Goal: Information Seeking & Learning: Find contact information

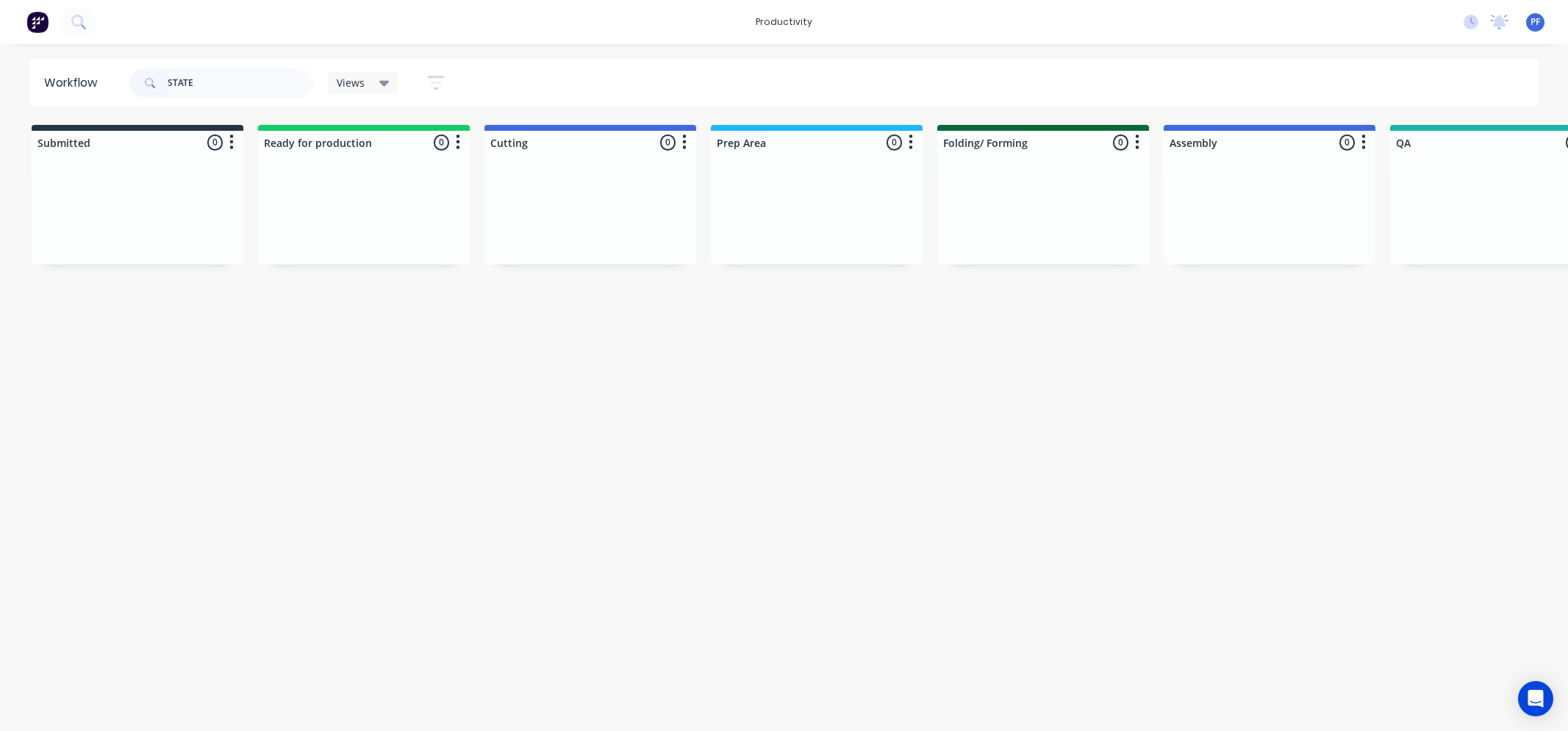
scroll to position [0, 1002]
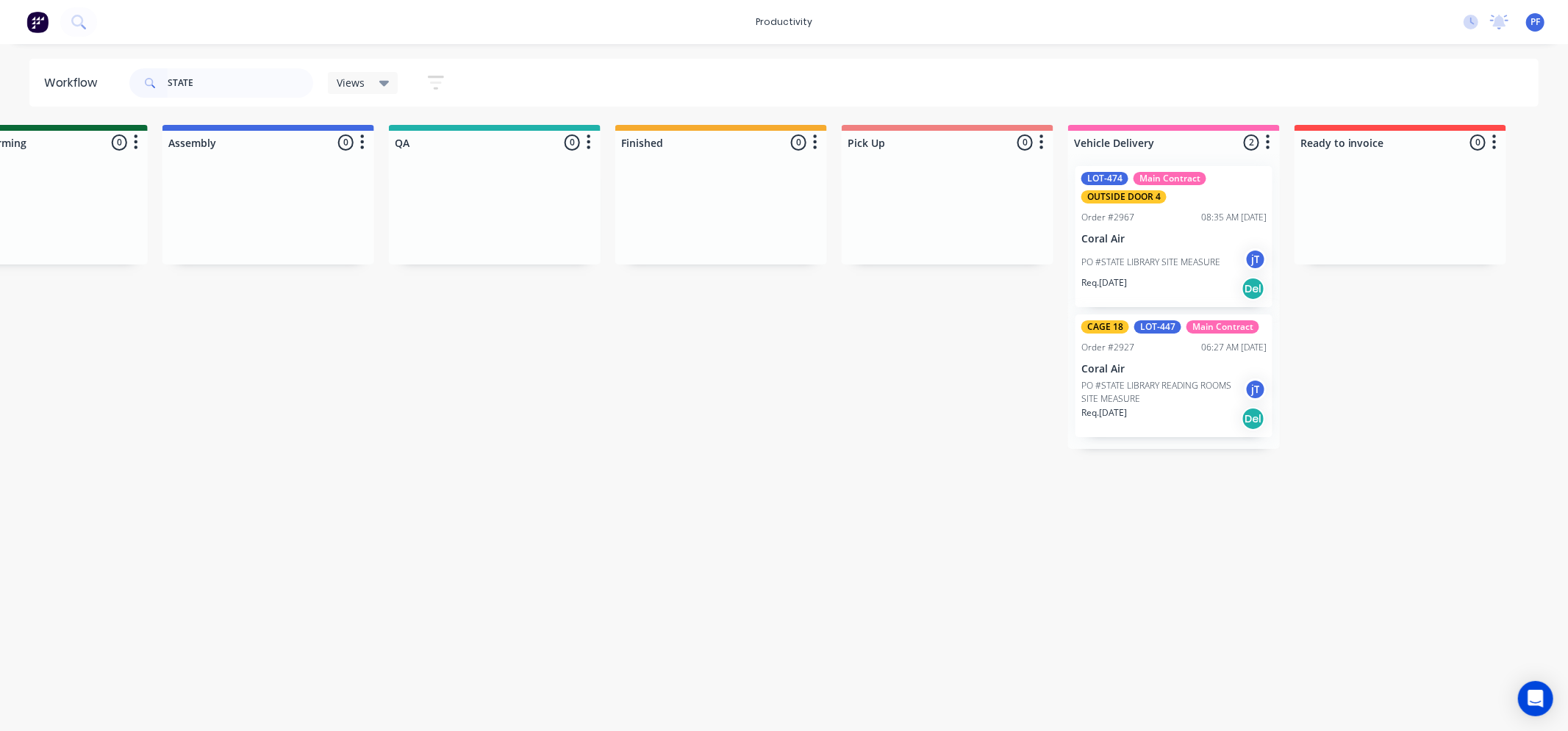
click at [244, 85] on input "STATE" at bounding box center [240, 83] width 145 height 29
type input "S"
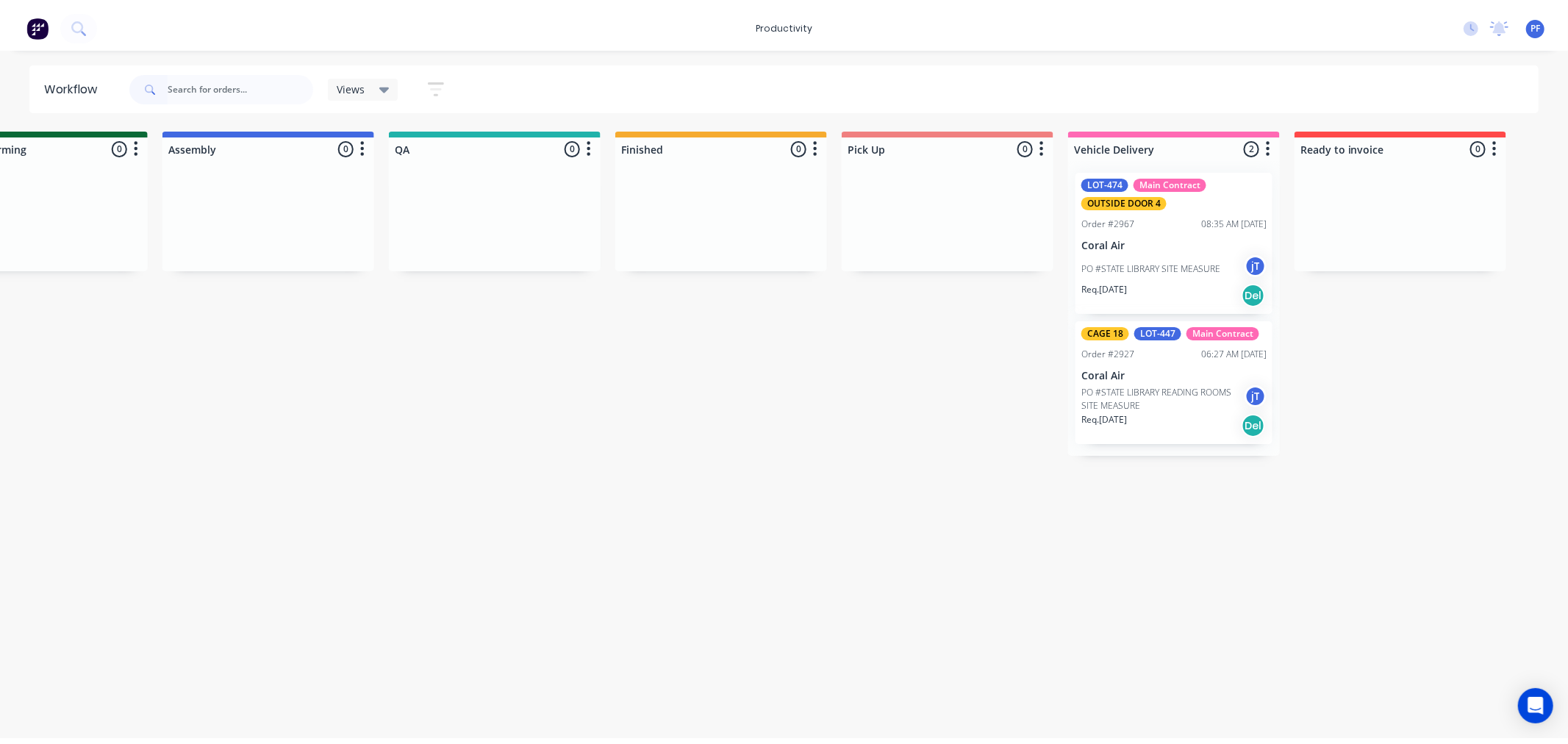
scroll to position [0, 0]
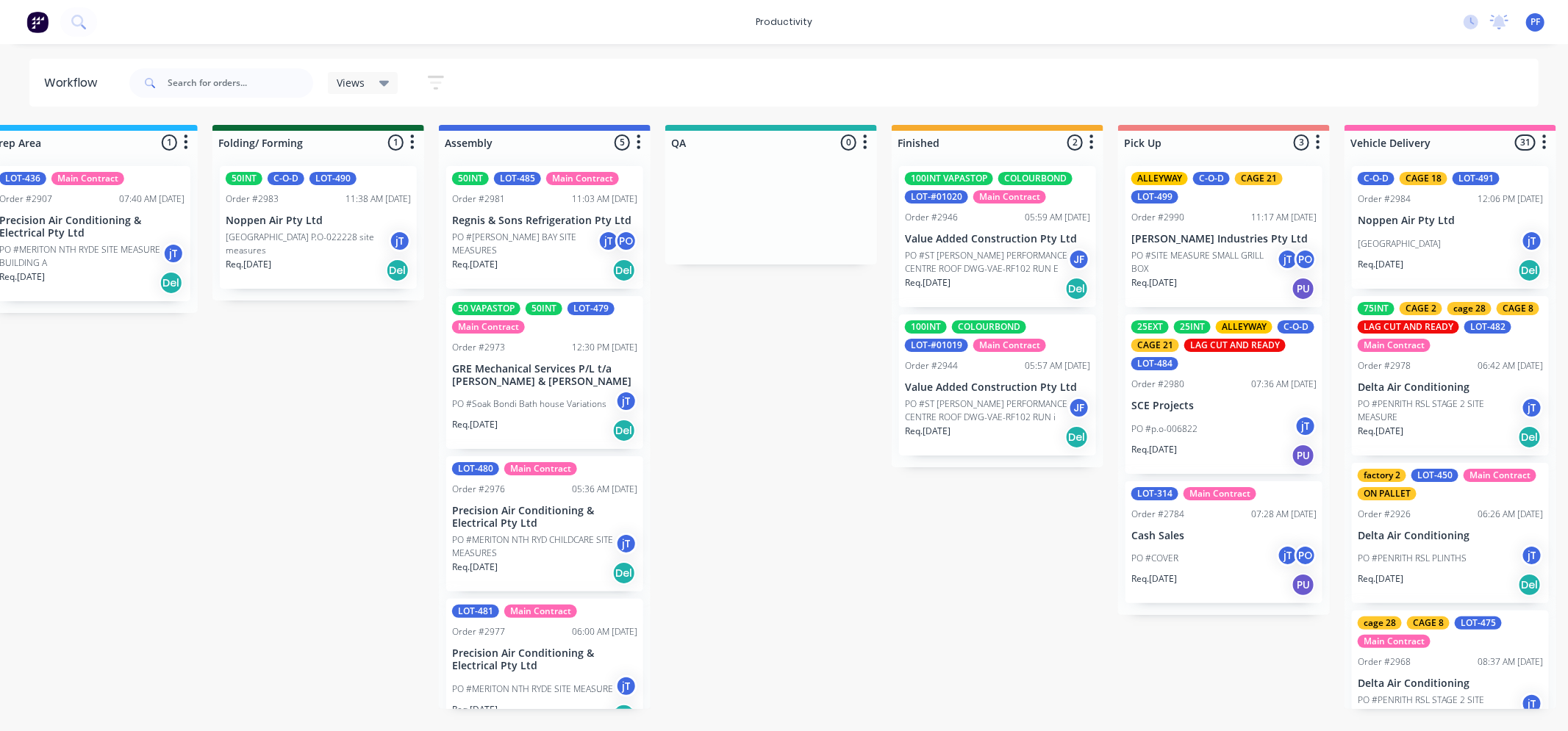
scroll to position [163, 0]
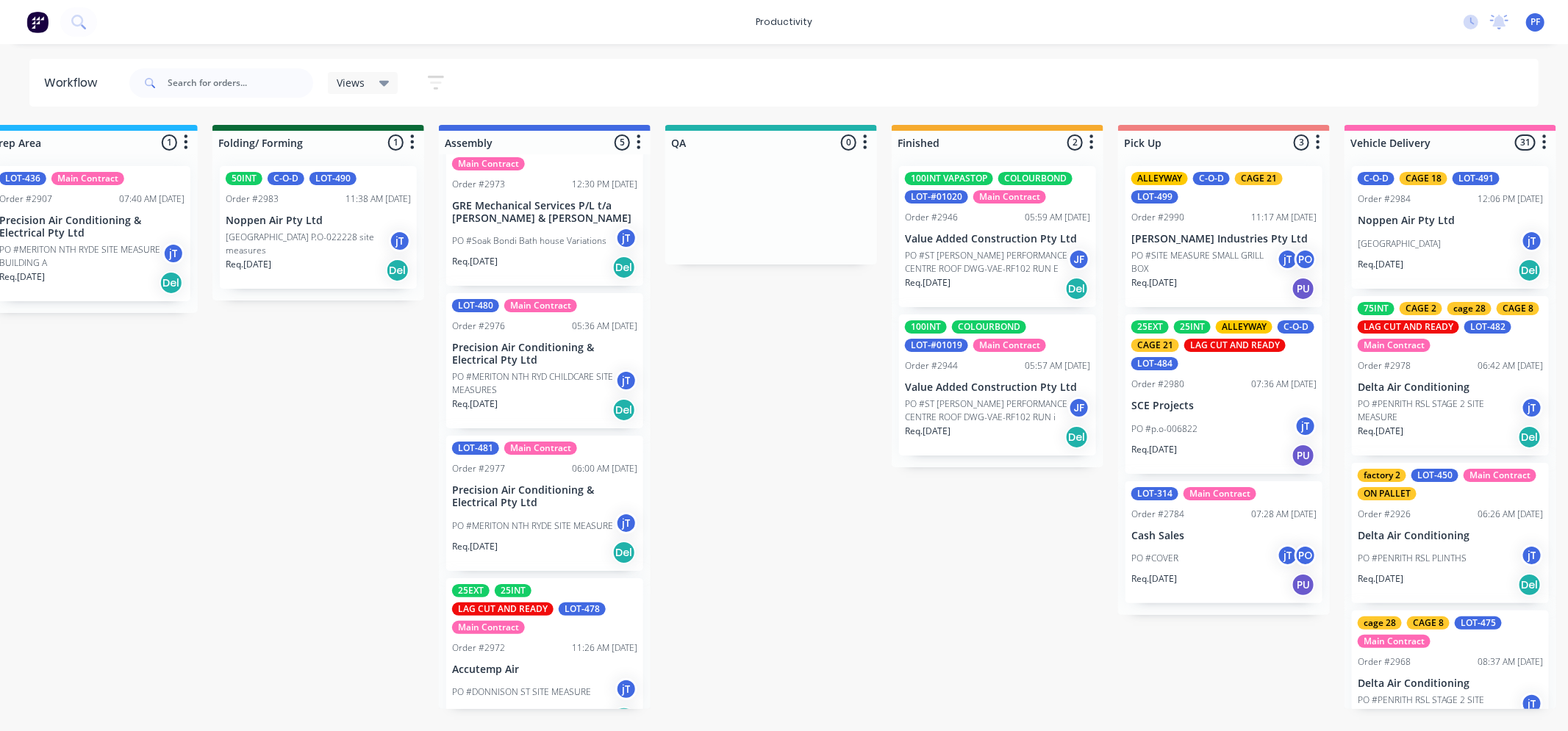
click at [552, 379] on p "PO #MERITON NTH RYD CHILDCARE SITE MEASURES" at bounding box center [533, 383] width 163 height 26
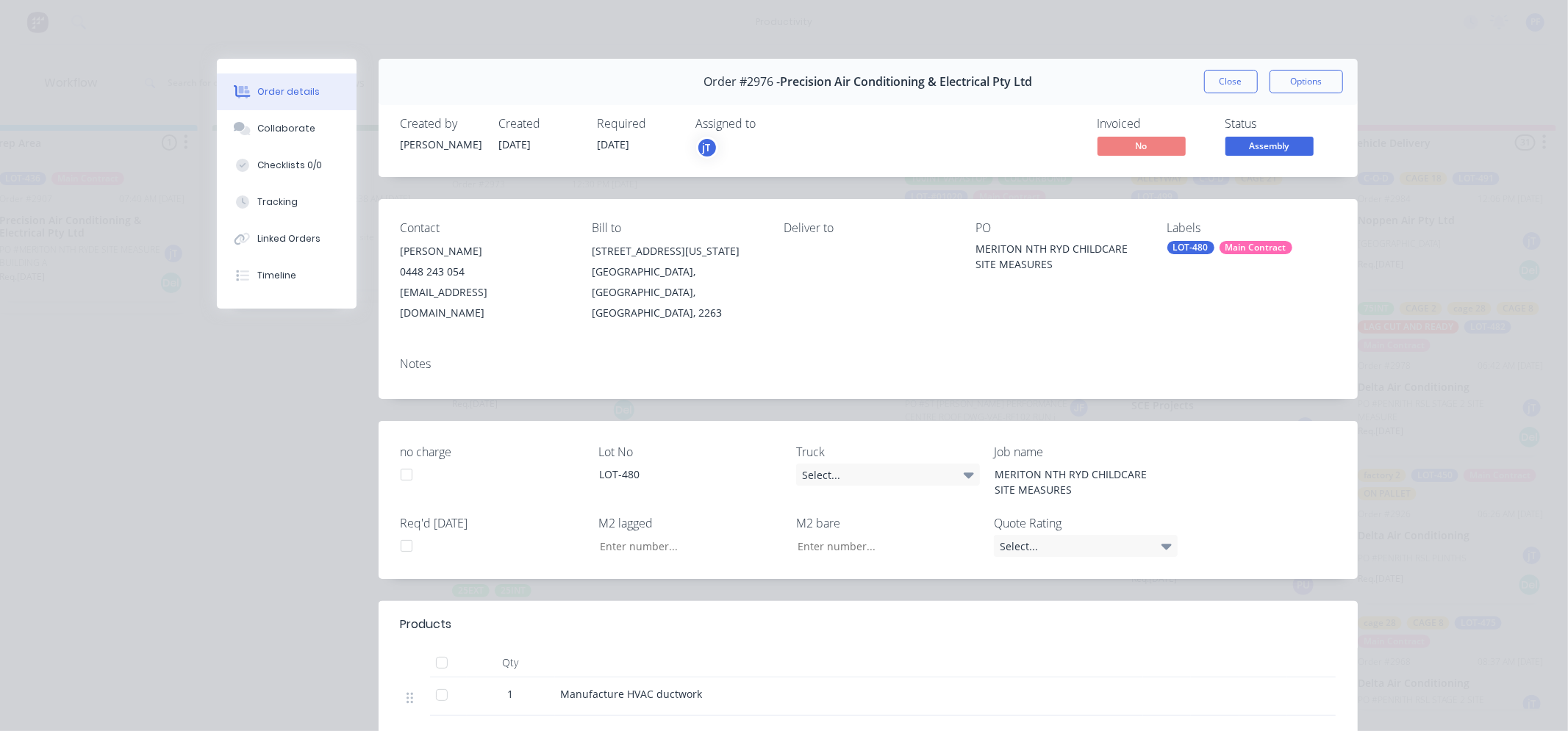
click at [1204, 252] on div "LOT-480" at bounding box center [1191, 248] width 47 height 14
type input "CAGE 9"
click at [1217, 377] on div "cage 9" at bounding box center [1221, 376] width 39 height 17
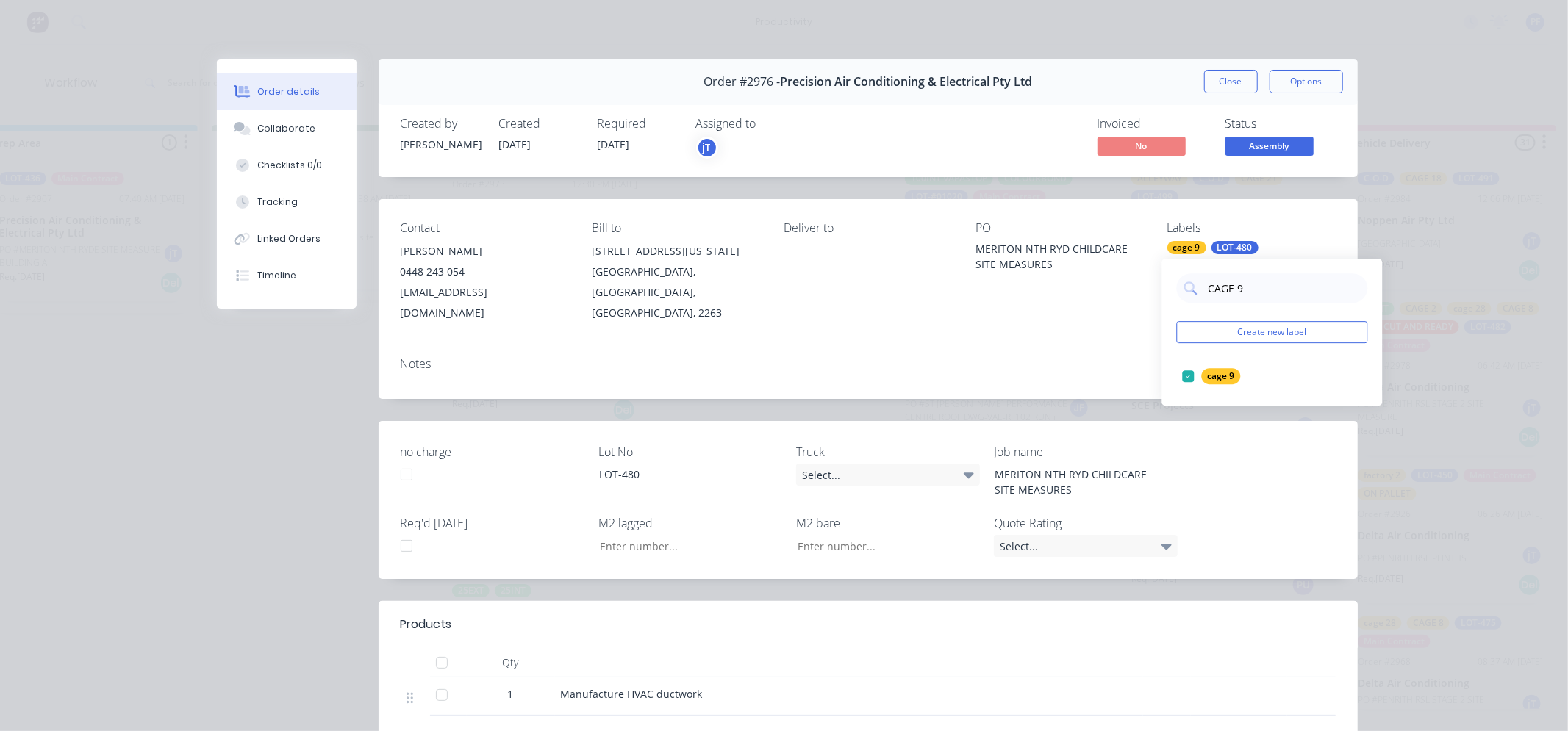
click at [1099, 310] on div "Contact [PERSON_NAME] [PHONE_NUMBER] [EMAIL_ADDRESS][DOMAIN_NAME] Bill to [STRE…" at bounding box center [868, 272] width 979 height 146
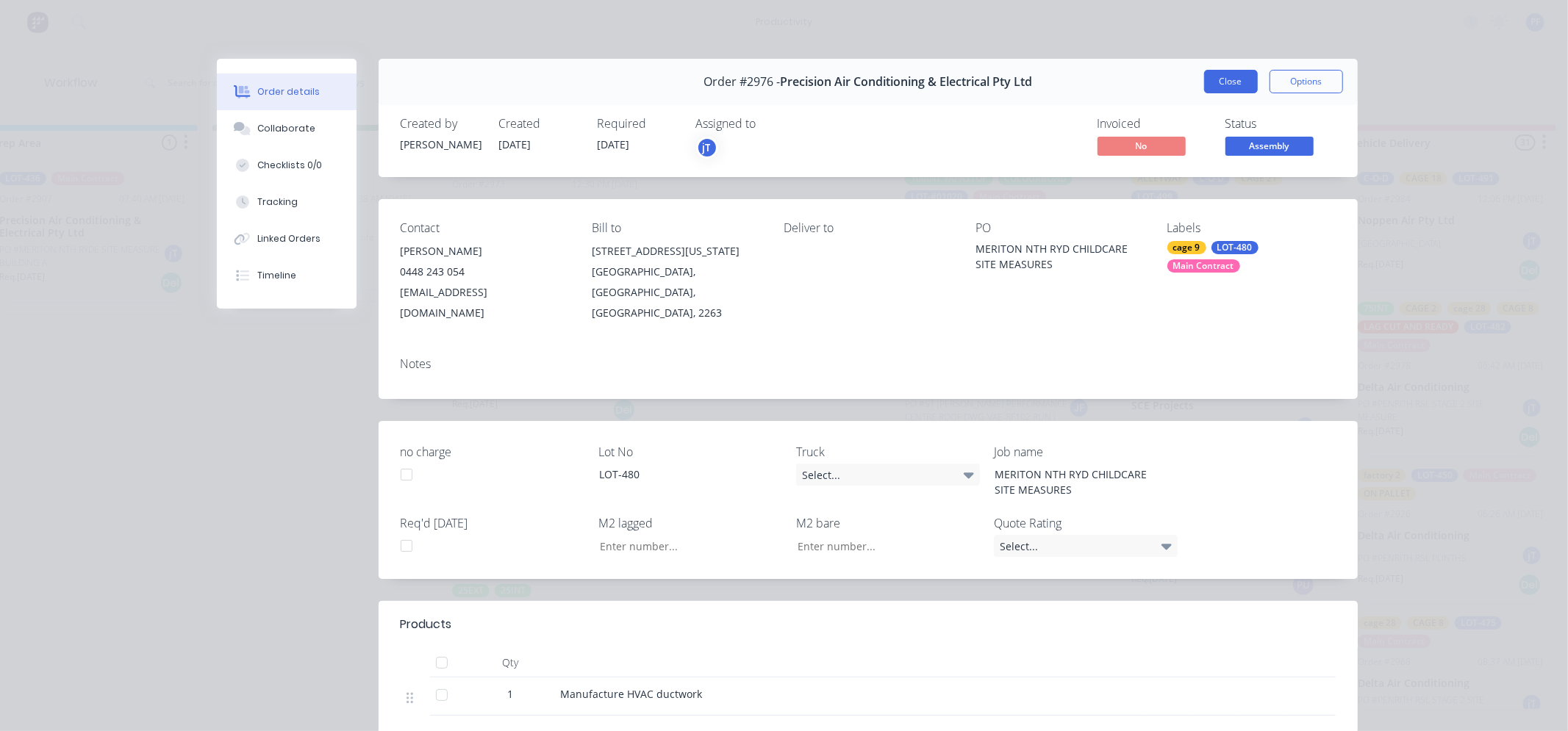
click at [1224, 76] on button "Close" at bounding box center [1230, 82] width 54 height 23
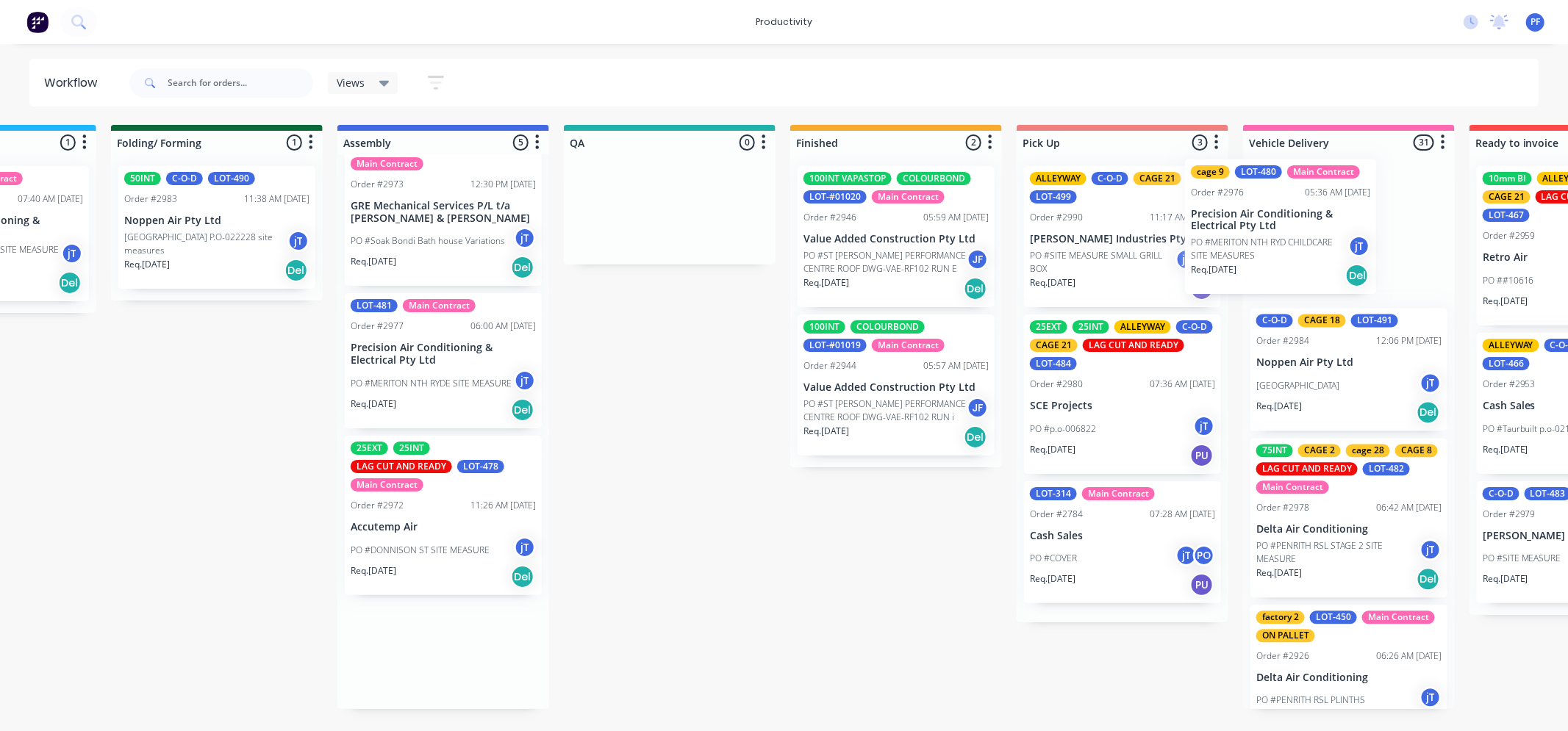
drag, startPoint x: 544, startPoint y: 343, endPoint x: 1289, endPoint y: 209, distance: 757.0
click at [1289, 209] on div "Submitted 37 Order #240 10:47 AM [DATE] Retro Air PO #Freshwater Apts PO Req. […" at bounding box center [601, 417] width 2878 height 585
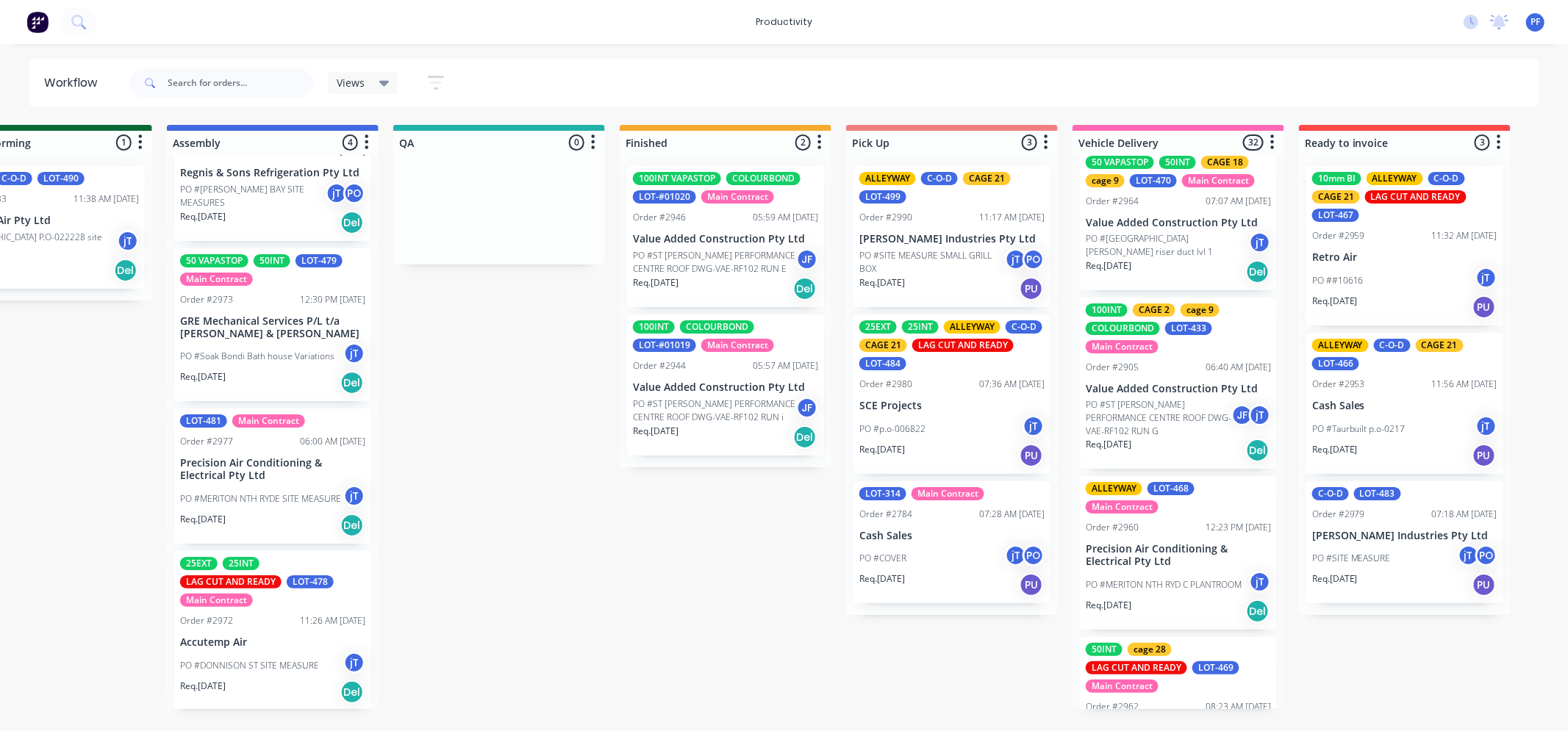
scroll to position [1061, 0]
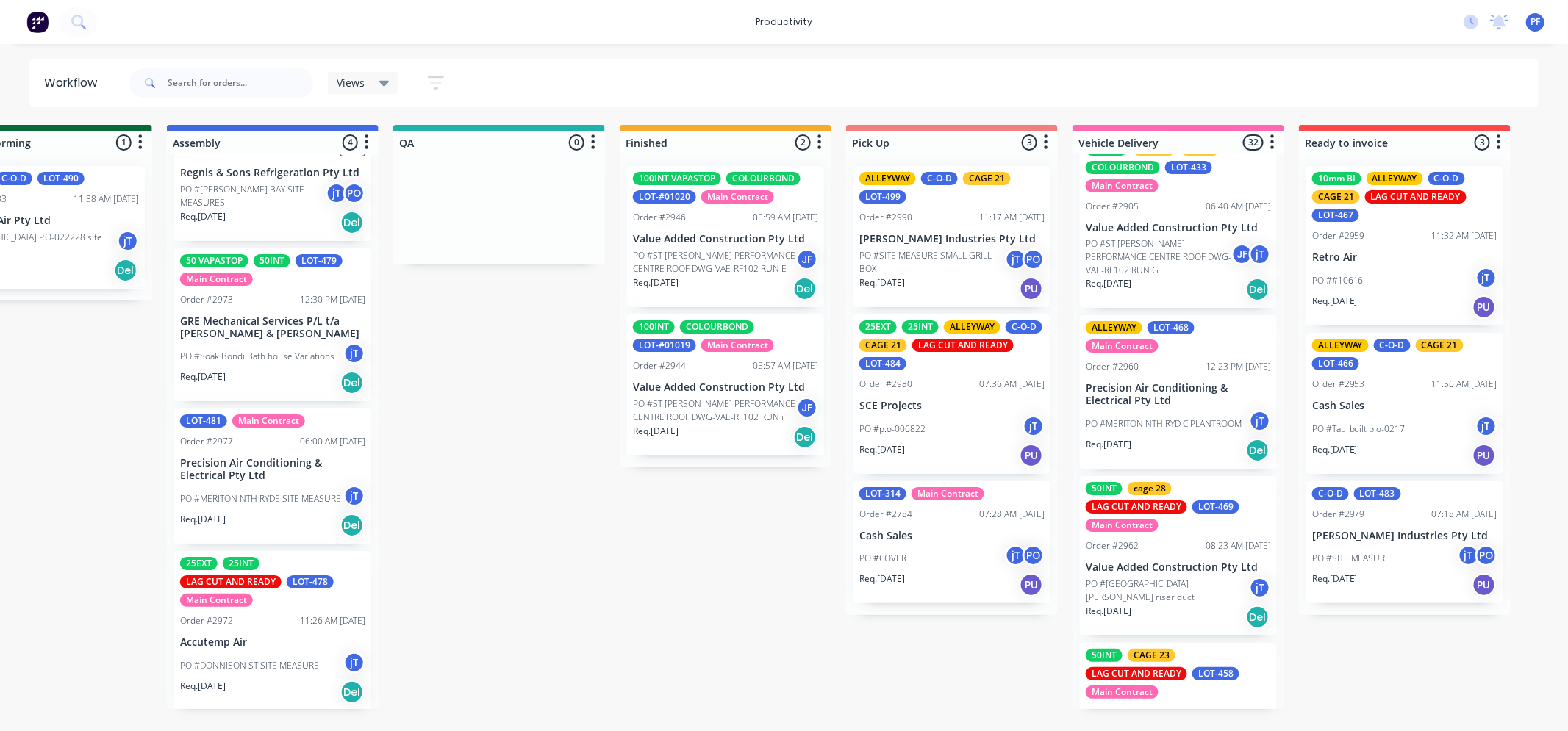
click at [1206, 370] on div "12:23 PM [DATE]" at bounding box center [1238, 367] width 65 height 14
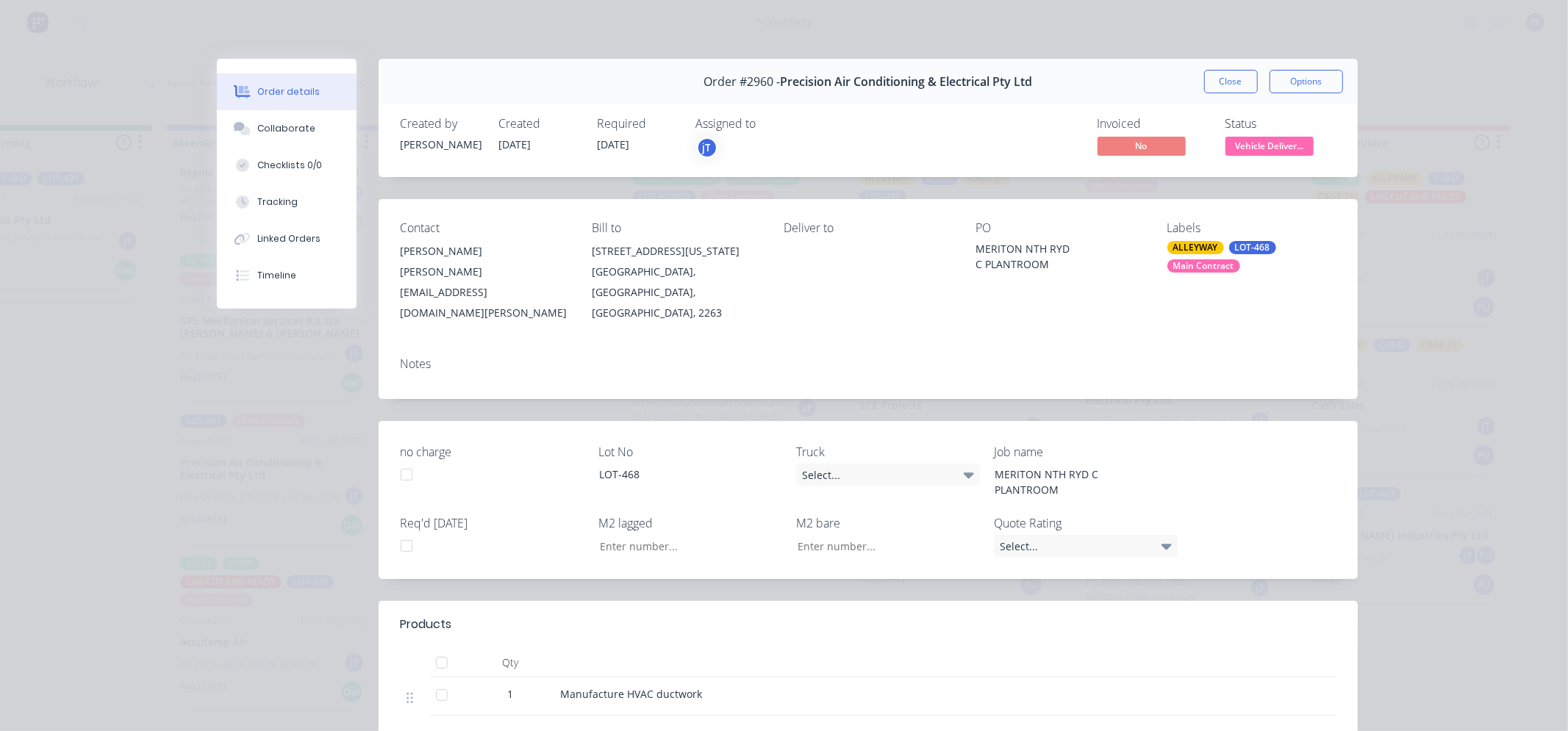
click at [1195, 247] on div "ALLEYWAY" at bounding box center [1196, 248] width 57 height 14
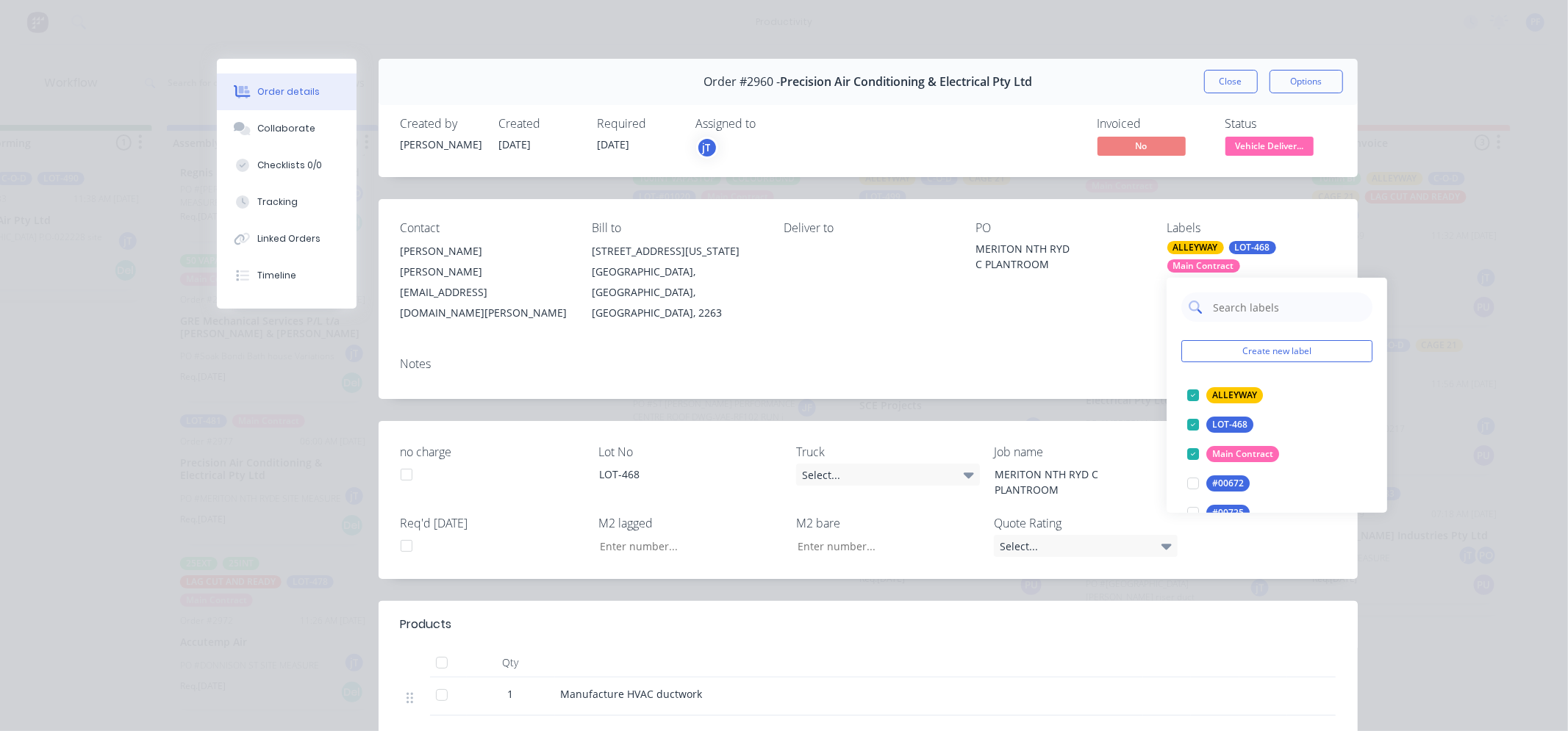
drag, startPoint x: 1195, startPoint y: 267, endPoint x: 1240, endPoint y: 311, distance: 62.9
click at [1240, 311] on input "text" at bounding box center [1288, 307] width 153 height 29
click at [1195, 392] on div at bounding box center [1193, 395] width 29 height 29
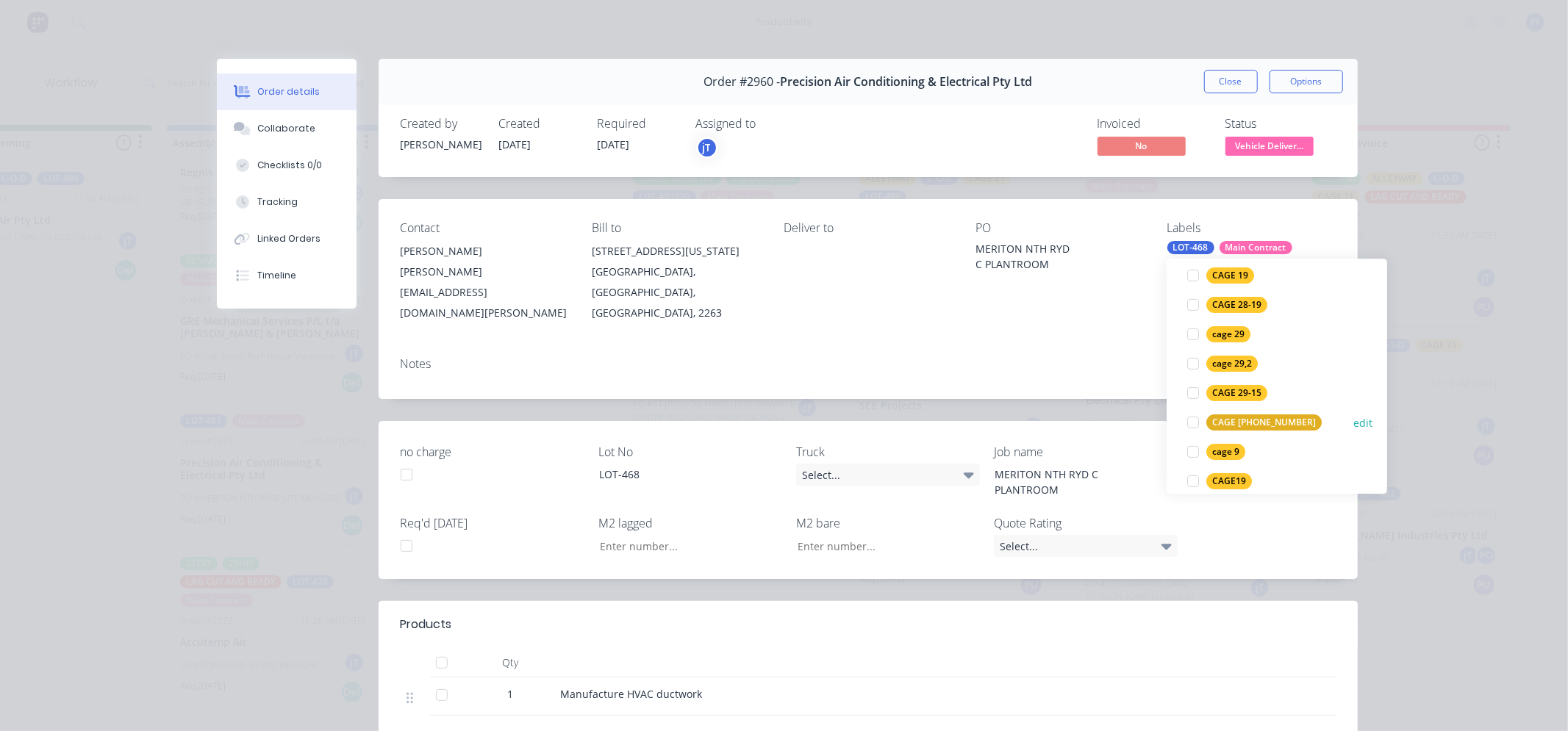
scroll to position [245, 0]
type input "9"
drag, startPoint x: 1224, startPoint y: 420, endPoint x: 1188, endPoint y: 387, distance: 48.8
click at [1225, 418] on div "cage 9" at bounding box center [1226, 426] width 39 height 17
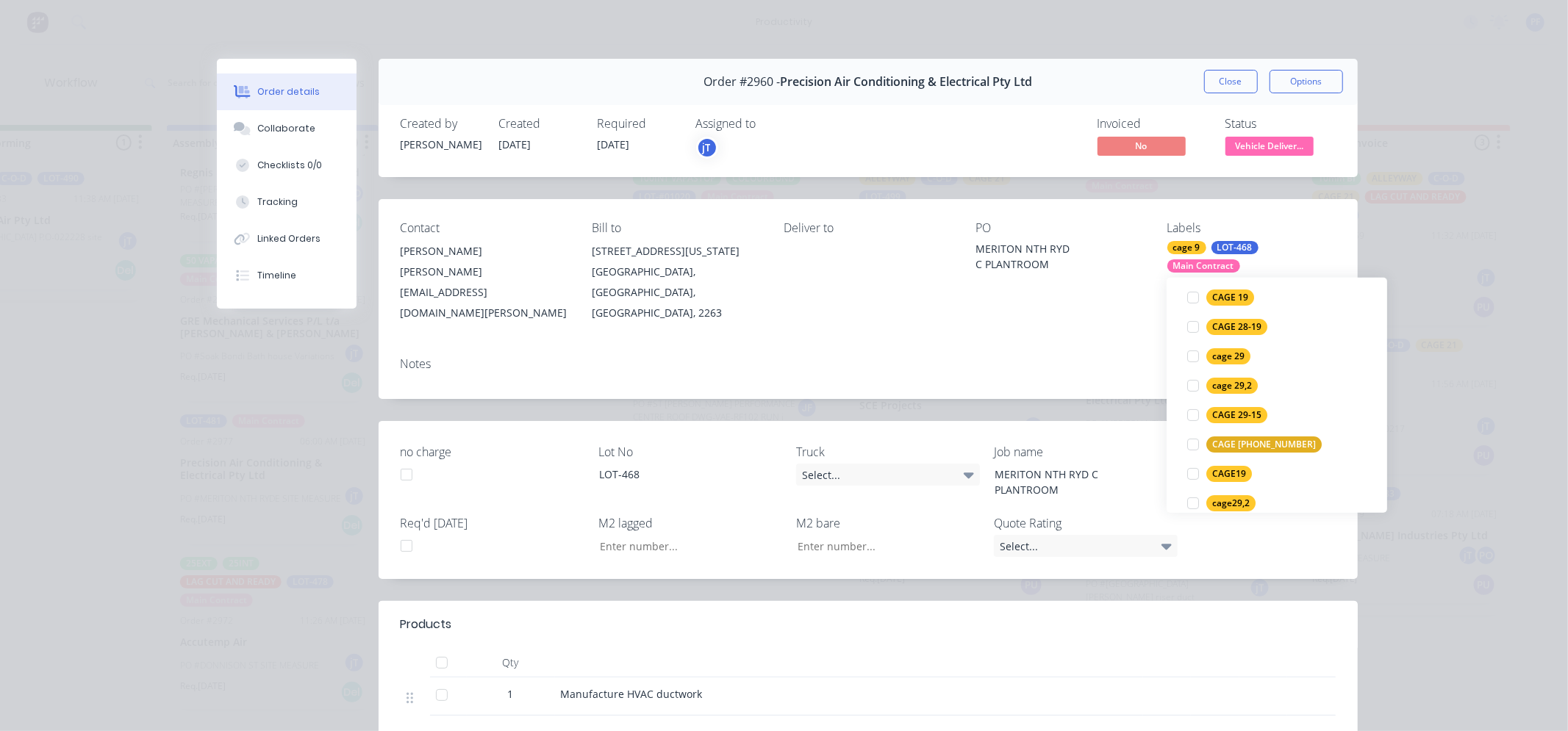
scroll to position [0, 0]
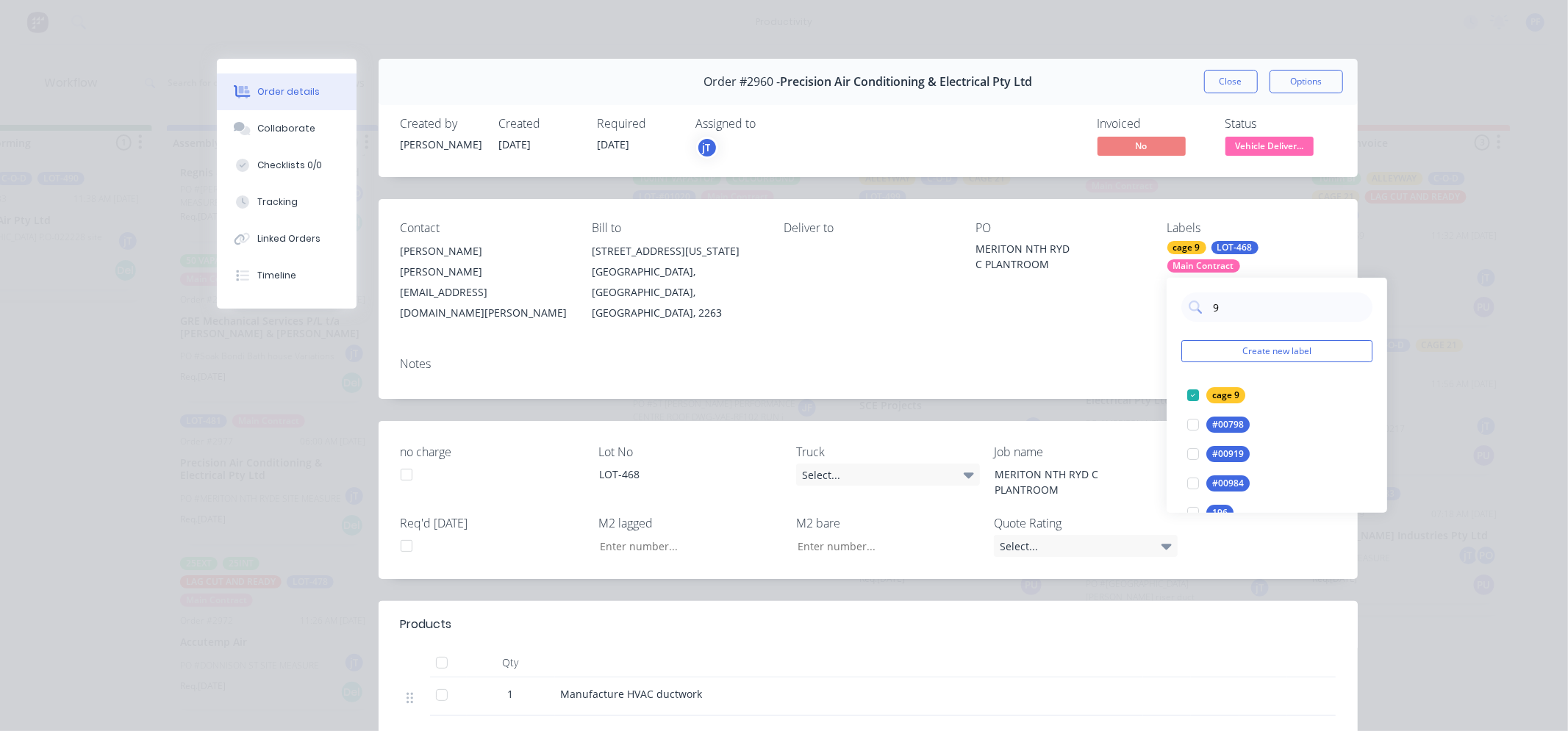
drag, startPoint x: 1129, startPoint y: 324, endPoint x: 1186, endPoint y: 135, distance: 197.4
click at [1129, 323] on div "Contact [PERSON_NAME] [PERSON_NAME][EMAIL_ADDRESS][DOMAIN_NAME][PERSON_NAME] Bi…" at bounding box center [868, 272] width 979 height 146
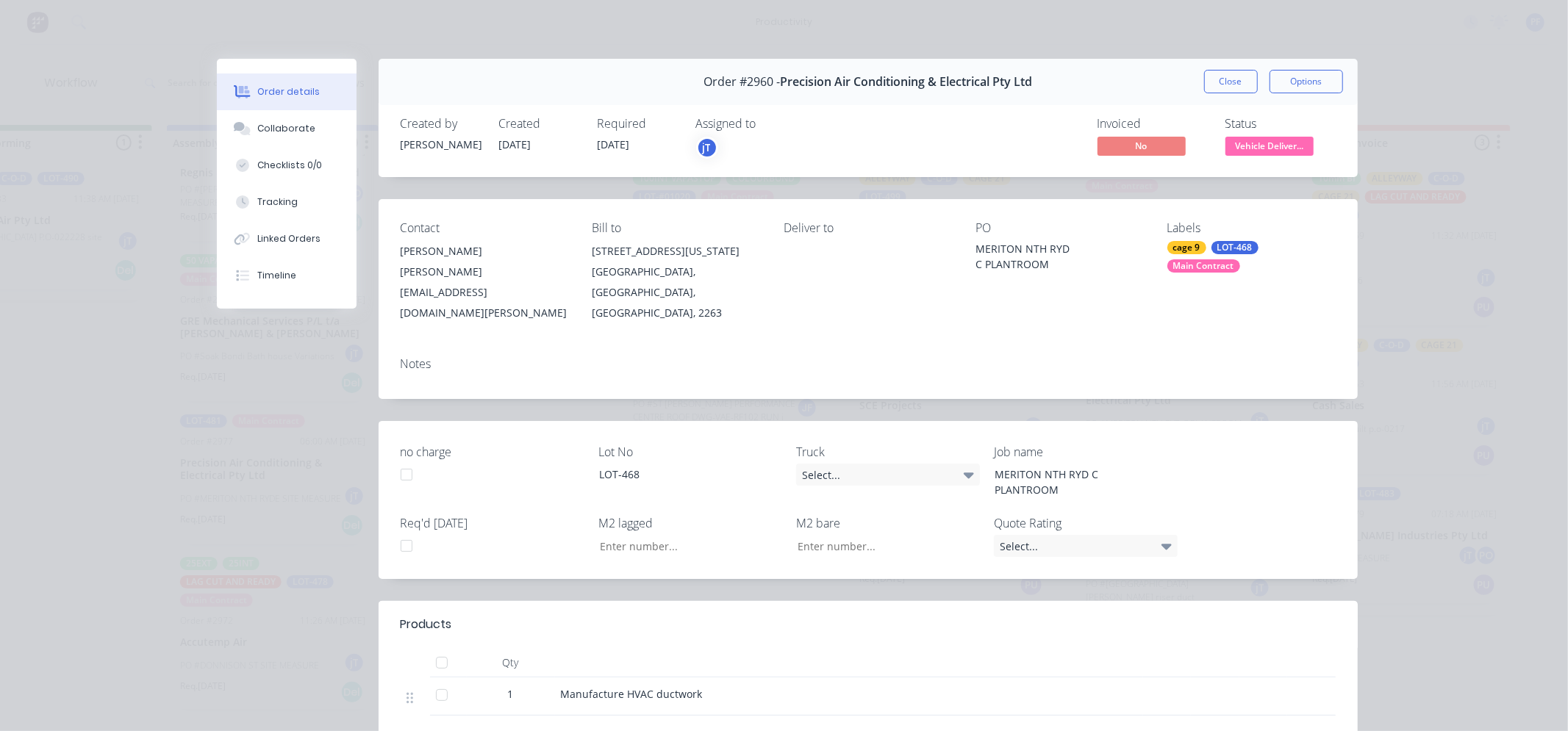
click at [1196, 88] on div "Order #2960 - Precision Air Conditioning & Electrical Pty Ltd Close Options" at bounding box center [868, 81] width 979 height 46
click at [1211, 76] on button "Close" at bounding box center [1230, 82] width 54 height 23
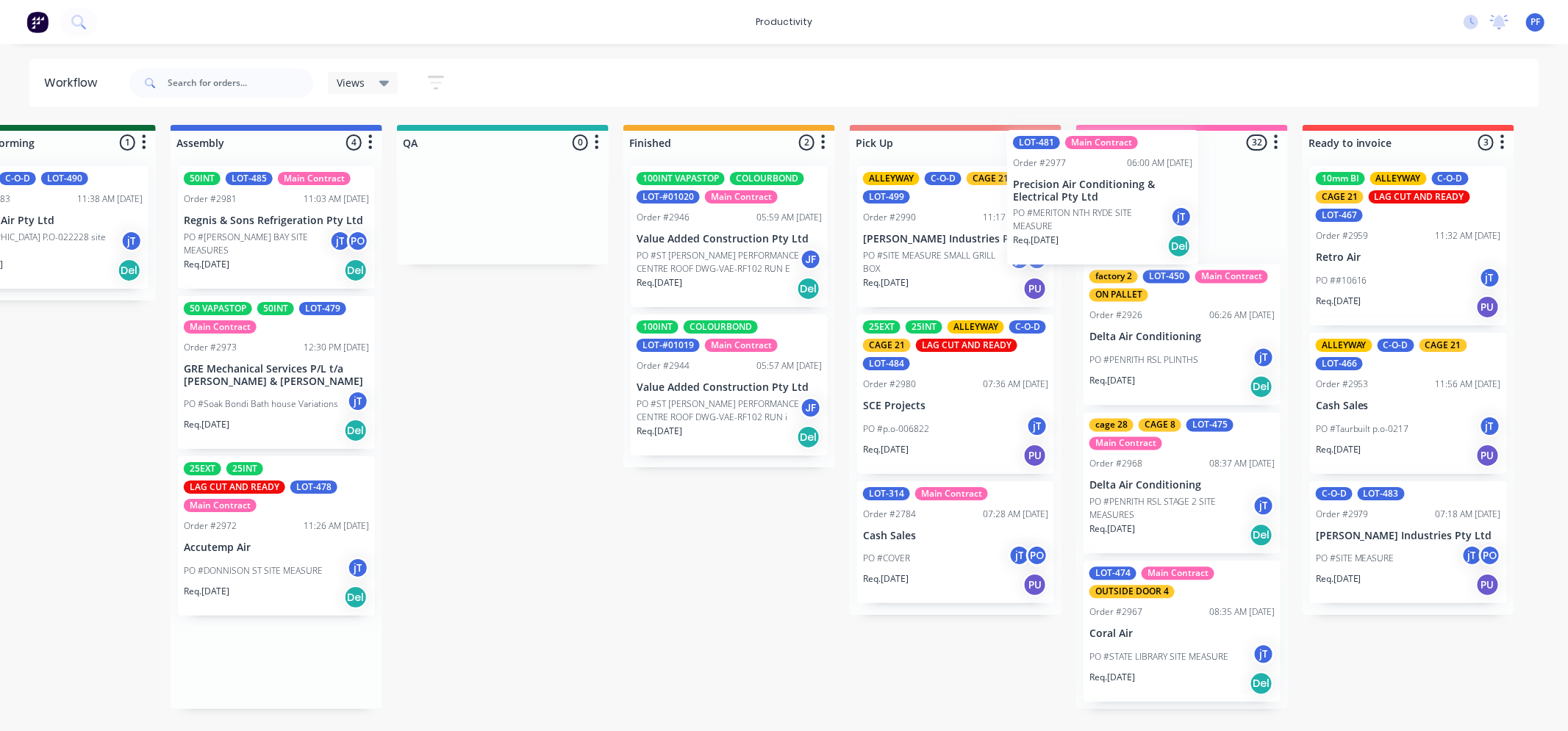
scroll to position [457, 0]
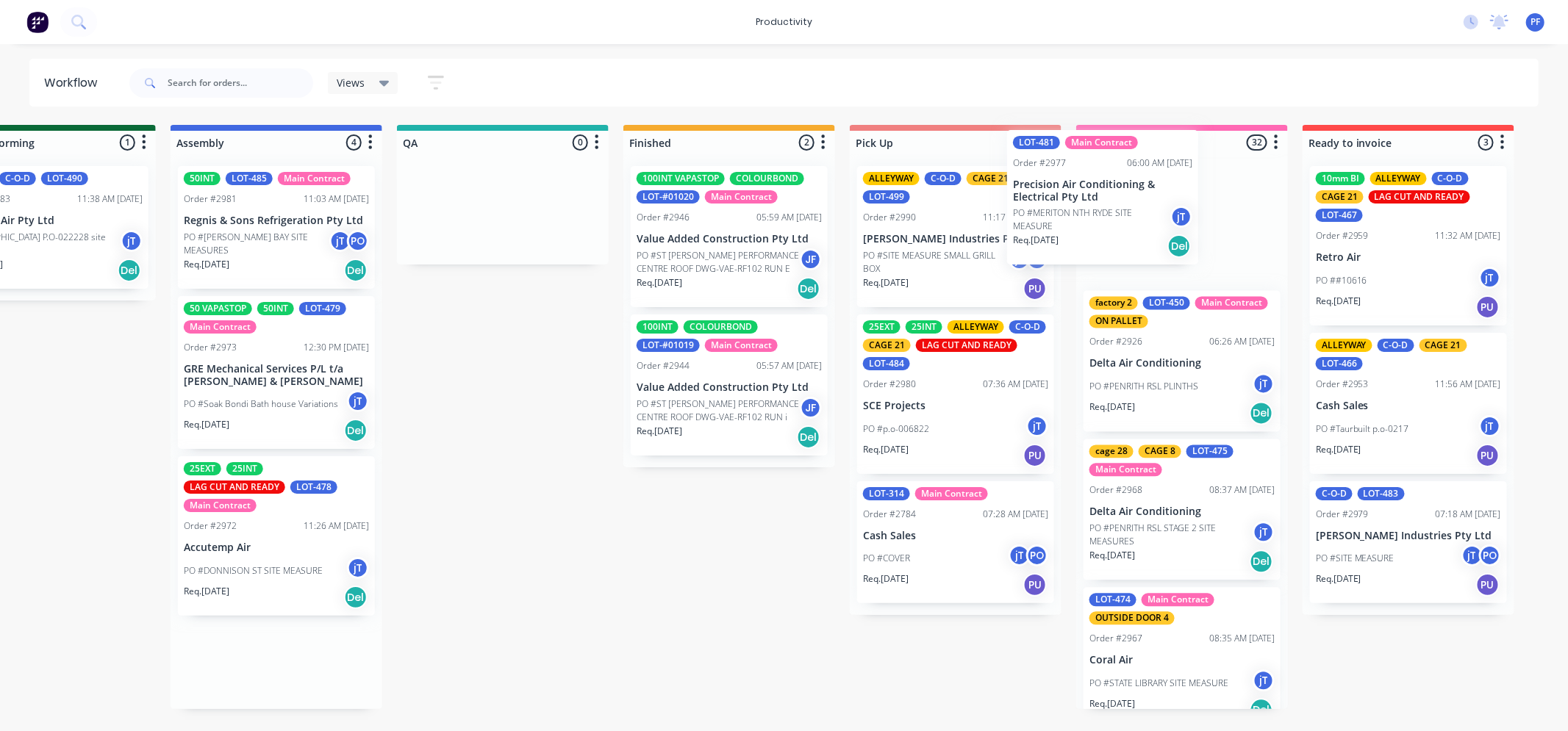
drag, startPoint x: 318, startPoint y: 505, endPoint x: 1159, endPoint y: 178, distance: 902.3
click at [1159, 178] on div "Submitted 37 Order #240 10:47 AM [DATE] Retro Air PO #Freshwater Apts PO Req. […" at bounding box center [434, 417] width 2878 height 585
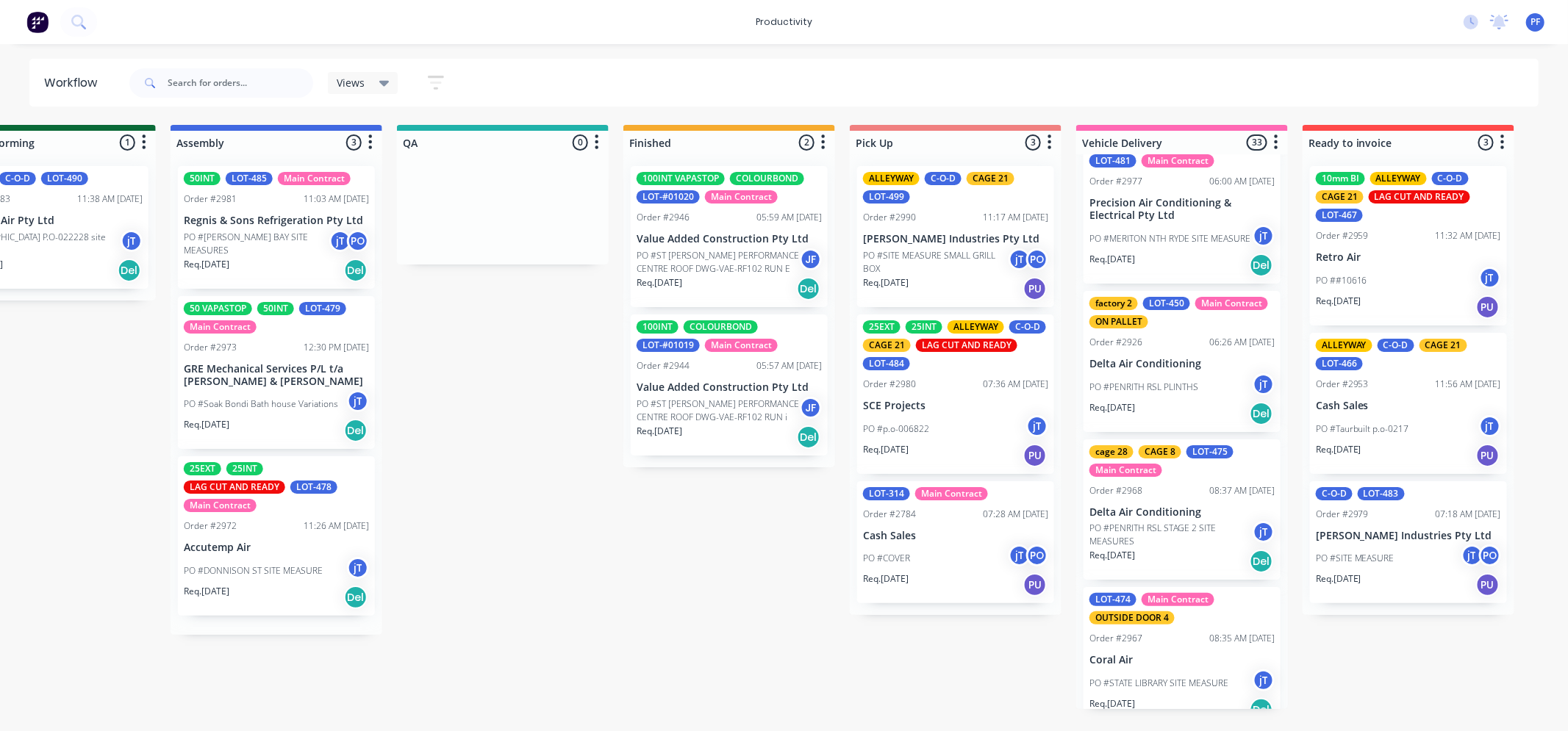
click at [1159, 208] on p "Precision Air Conditioning & Electrical Pty Ltd" at bounding box center [1182, 210] width 186 height 25
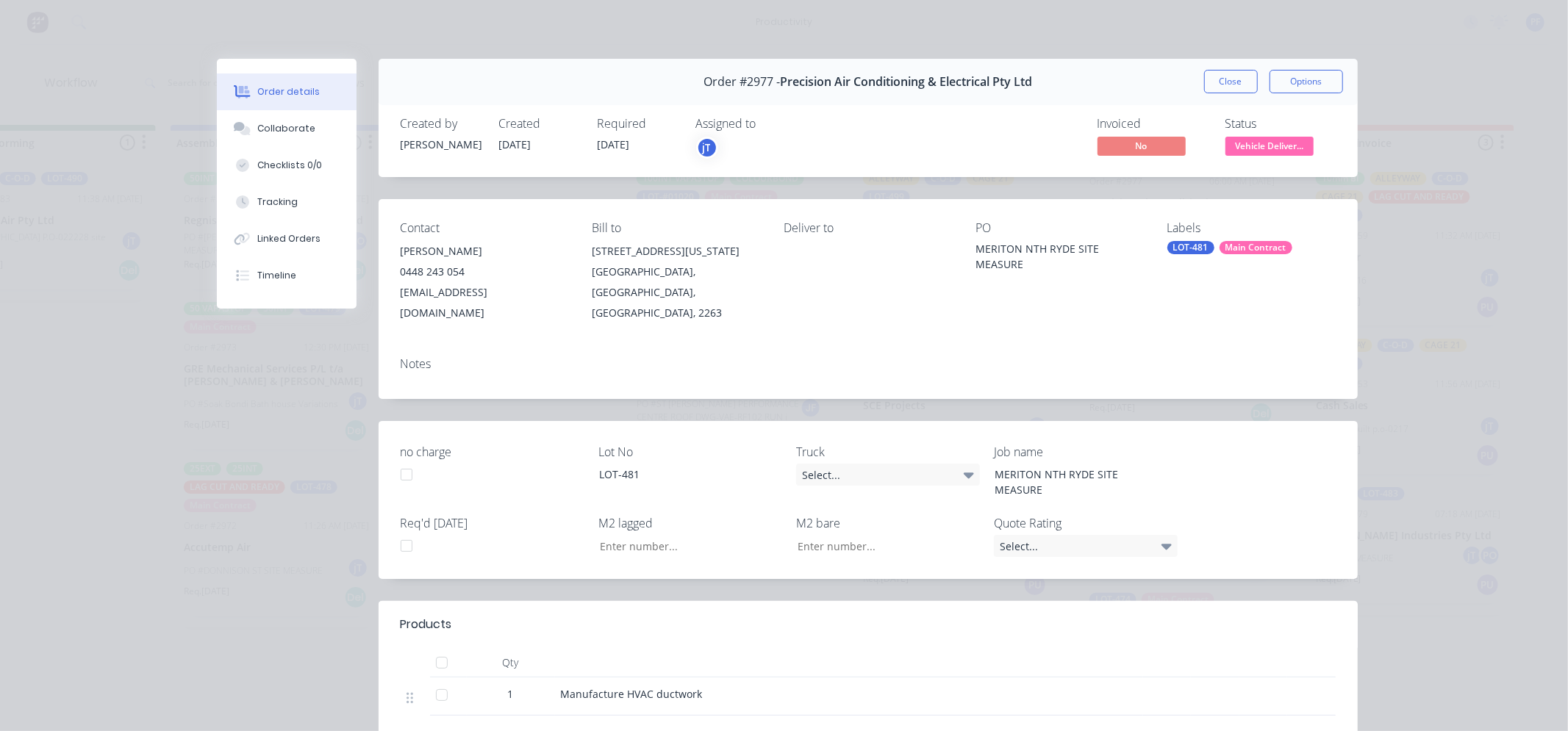
click at [1232, 252] on div "Main Contract" at bounding box center [1256, 248] width 73 height 14
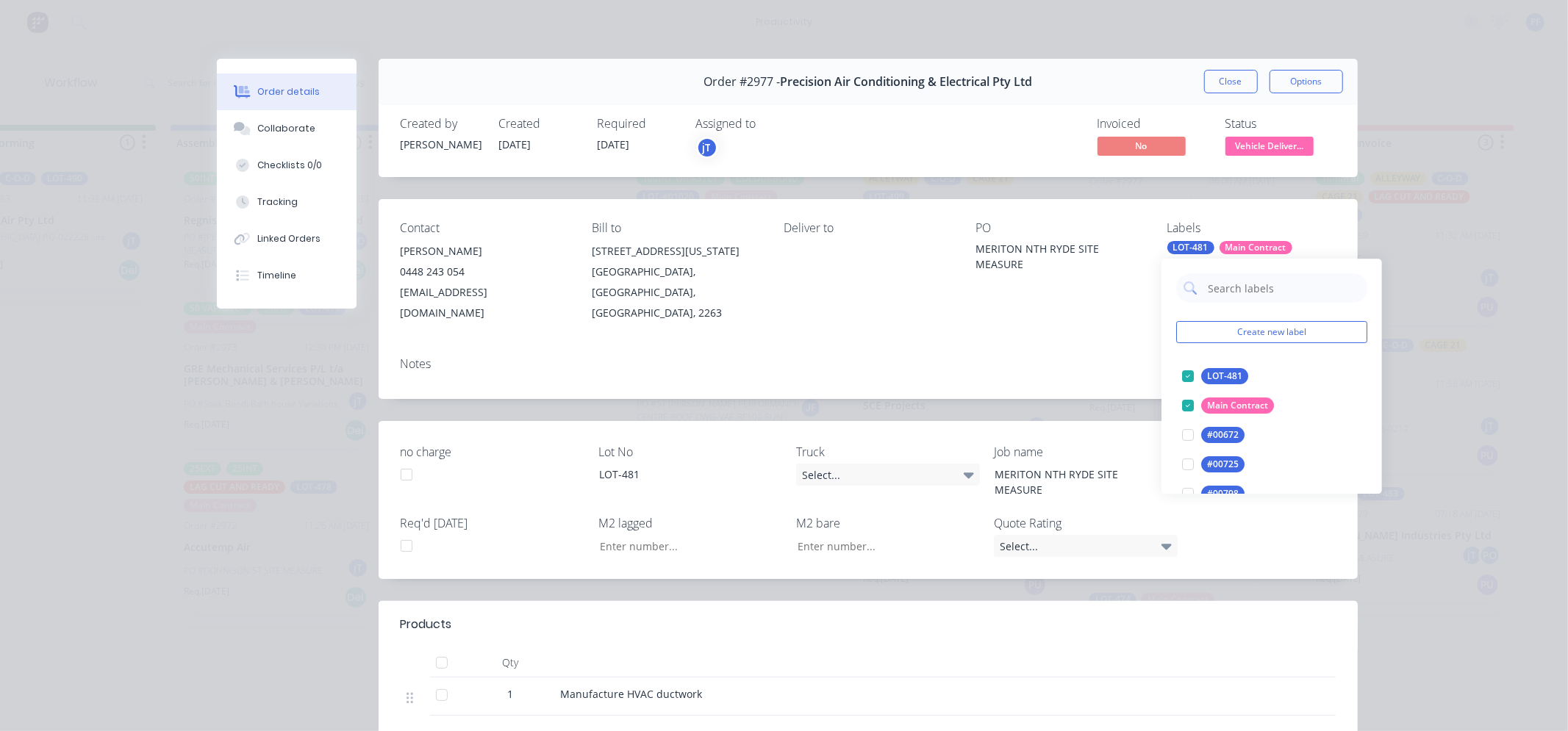
click at [1221, 299] on input "text" at bounding box center [1283, 288] width 153 height 29
click at [1231, 290] on input "text" at bounding box center [1283, 288] width 153 height 29
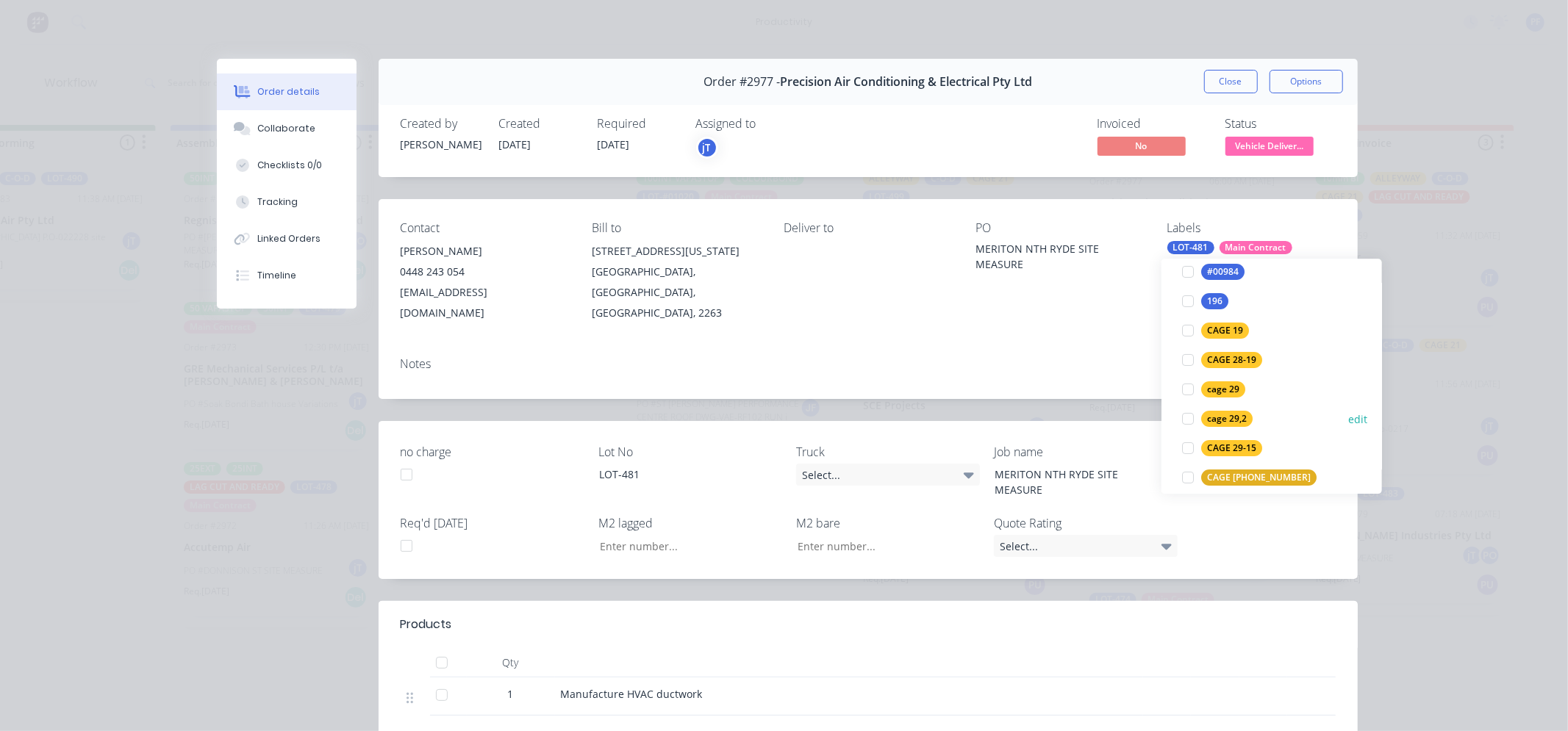
scroll to position [245, 0]
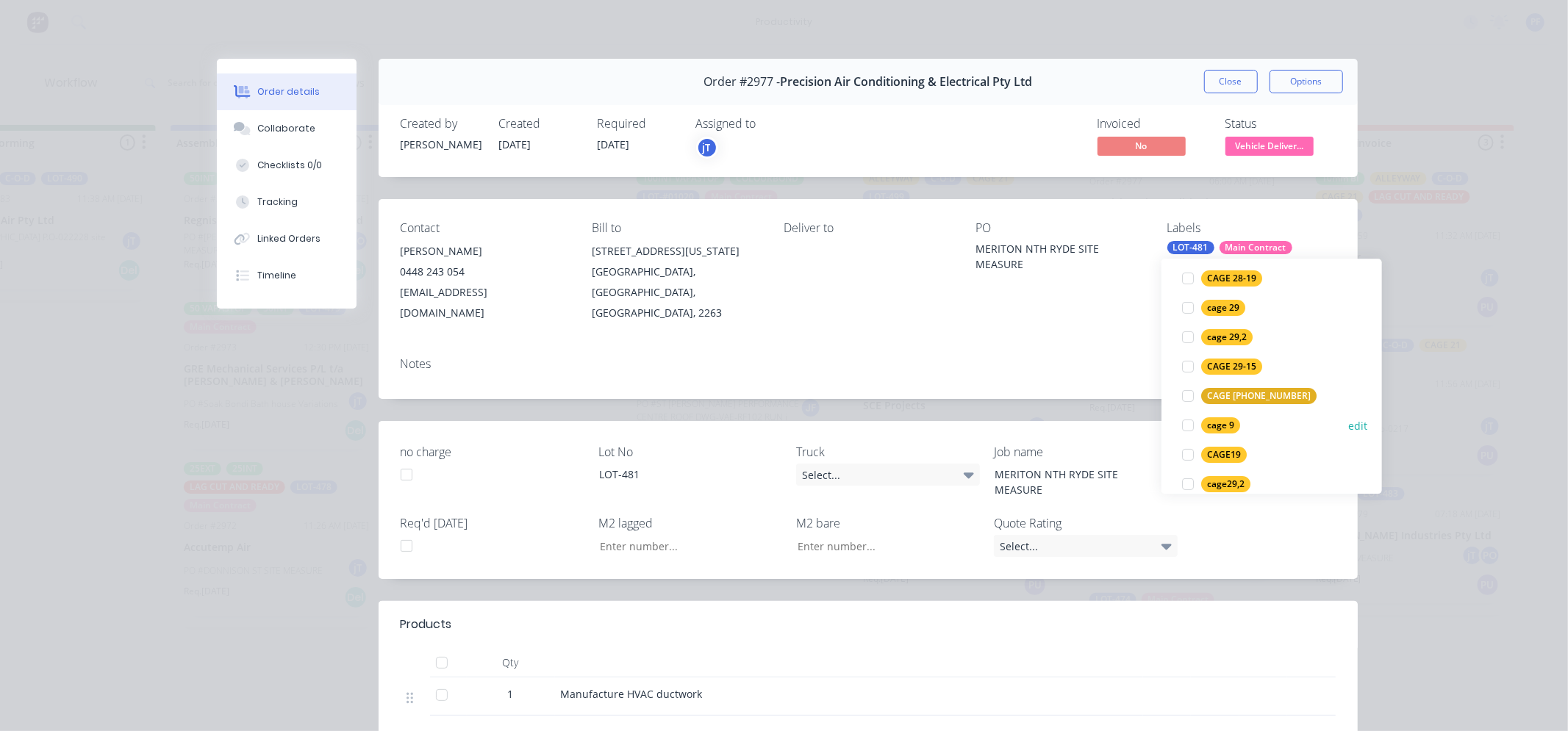
type input "9"
click at [1218, 420] on div "cage 9" at bounding box center [1220, 426] width 39 height 17
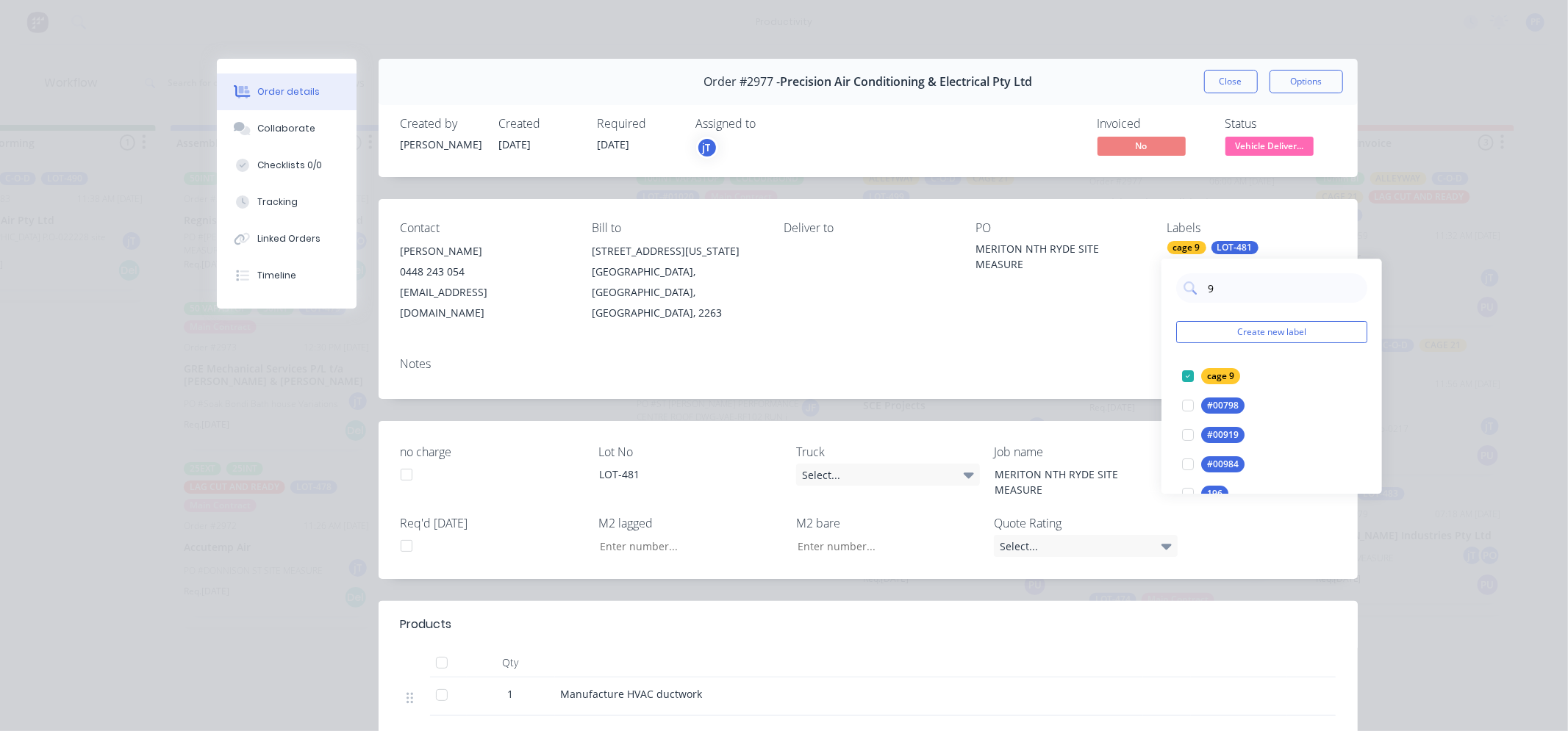
click at [1127, 345] on div "Notes" at bounding box center [868, 372] width 979 height 54
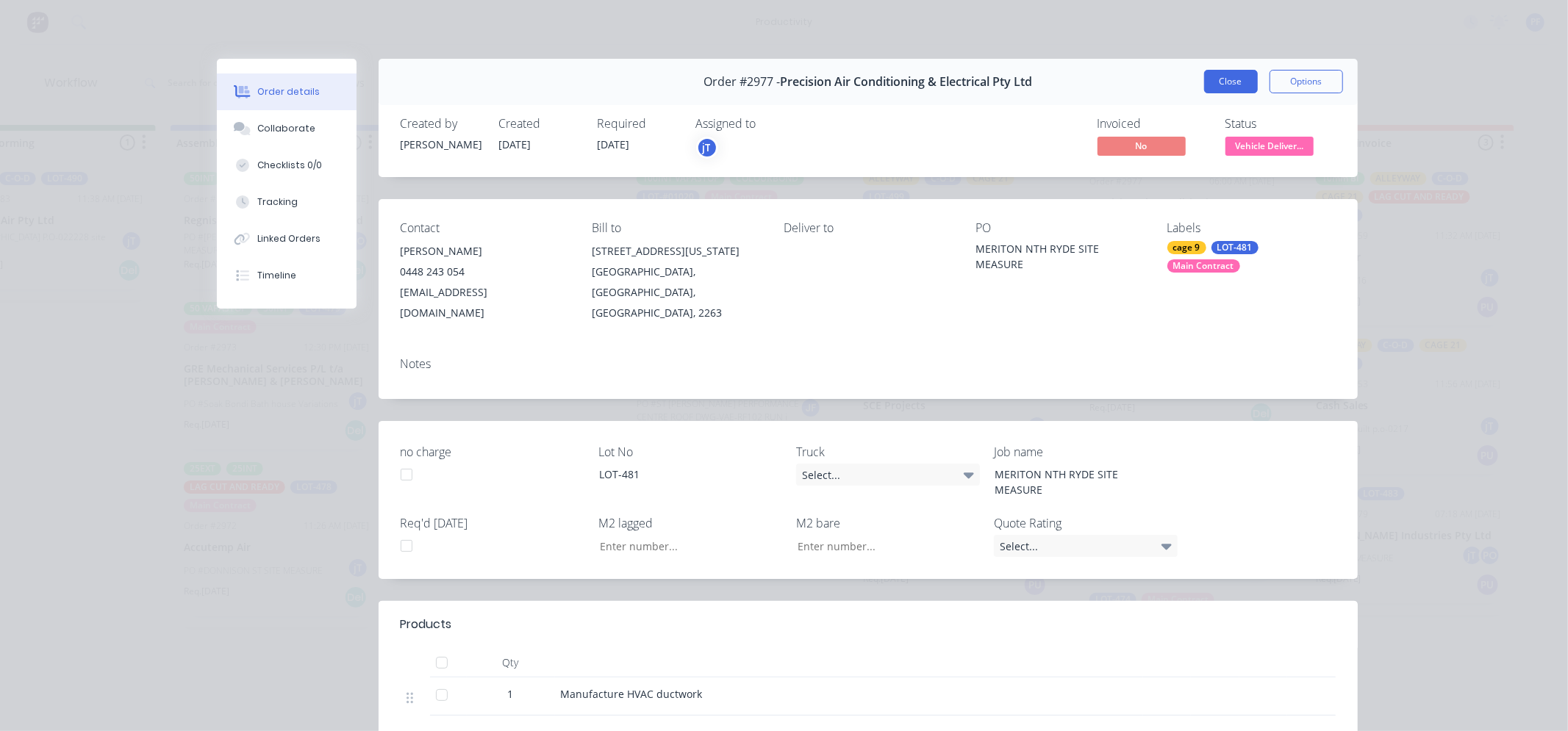
click at [1240, 70] on button "Close" at bounding box center [1230, 82] width 54 height 23
